Goal: Navigation & Orientation: Find specific page/section

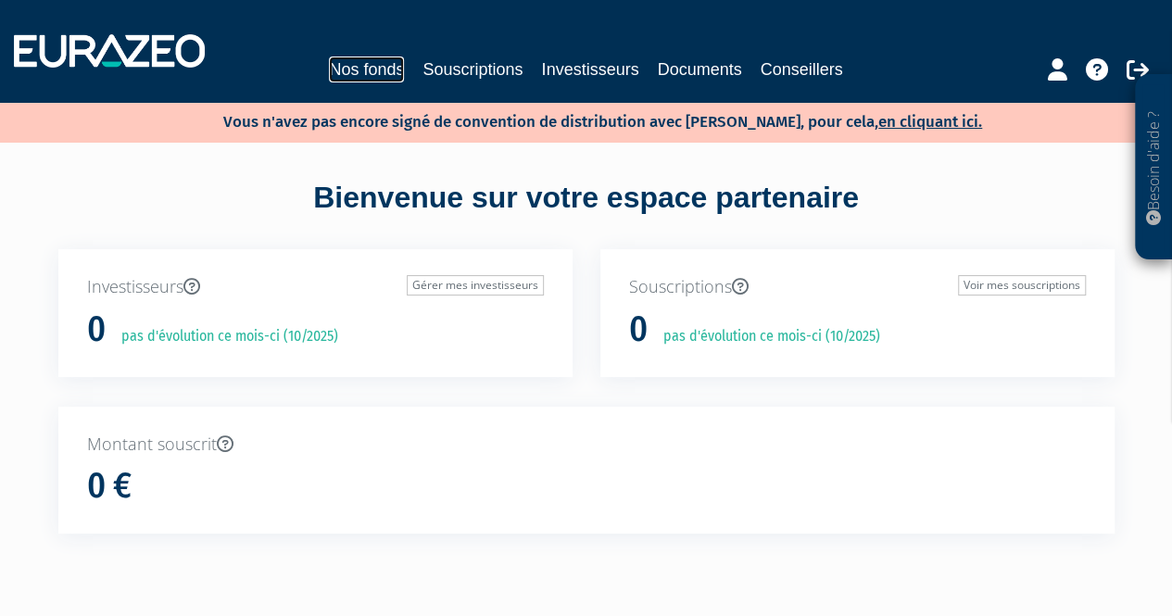
click at [376, 64] on link "Nos fonds" at bounding box center [366, 70] width 75 height 26
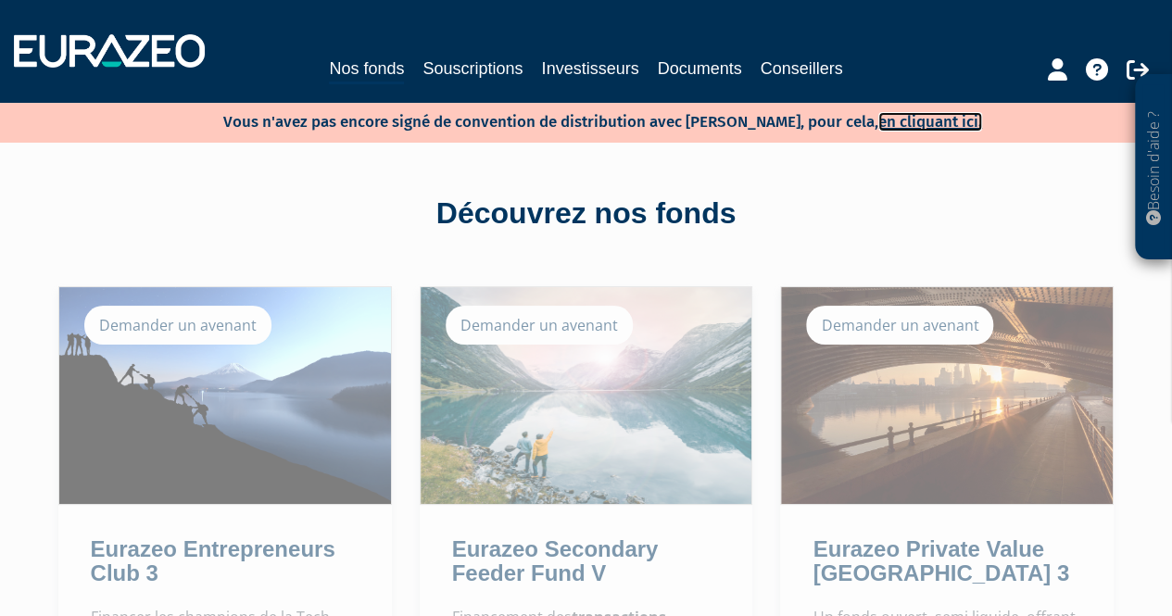
click at [897, 121] on link "en cliquant ici." at bounding box center [930, 121] width 104 height 19
